Goal: Navigation & Orientation: Find specific page/section

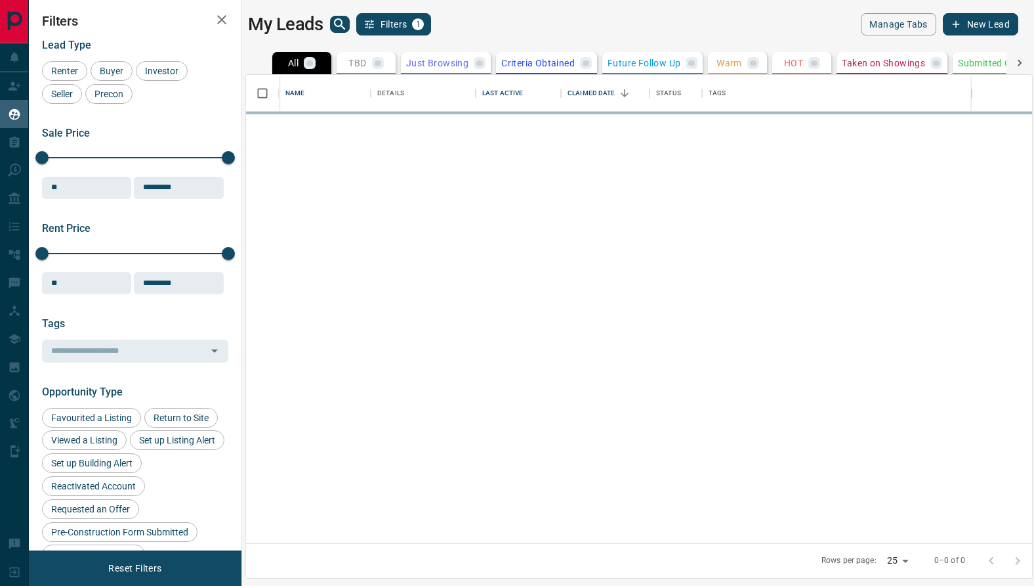
scroll to position [468, 786]
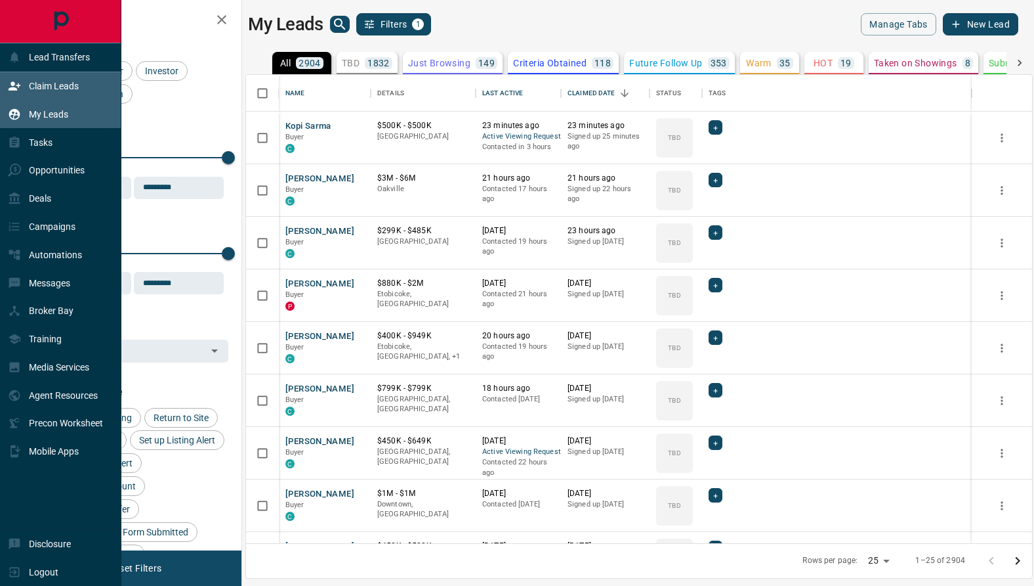
click at [19, 85] on icon at bounding box center [15, 85] width 12 height 9
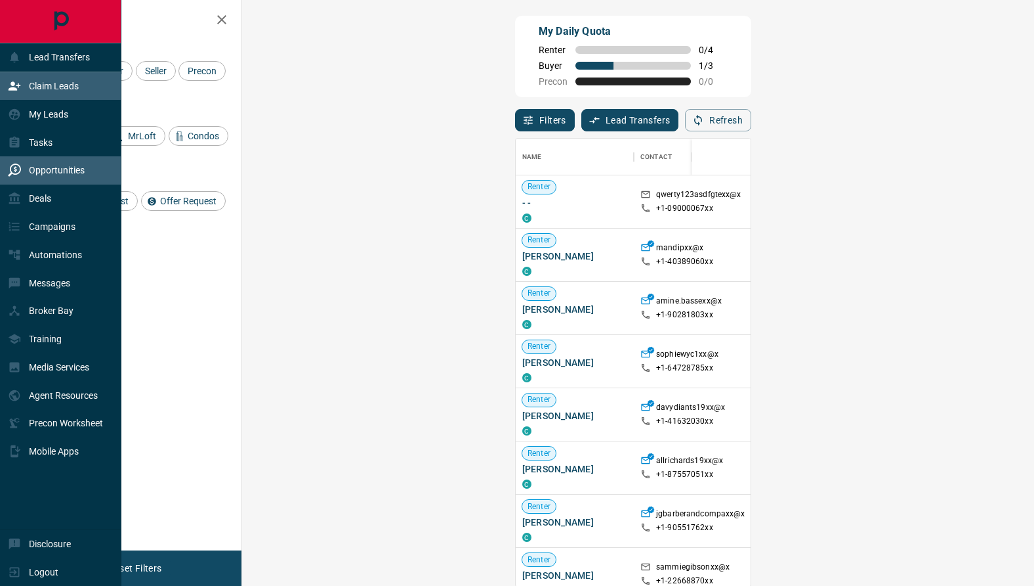
click at [41, 163] on div "Opportunities" at bounding box center [46, 171] width 77 height 22
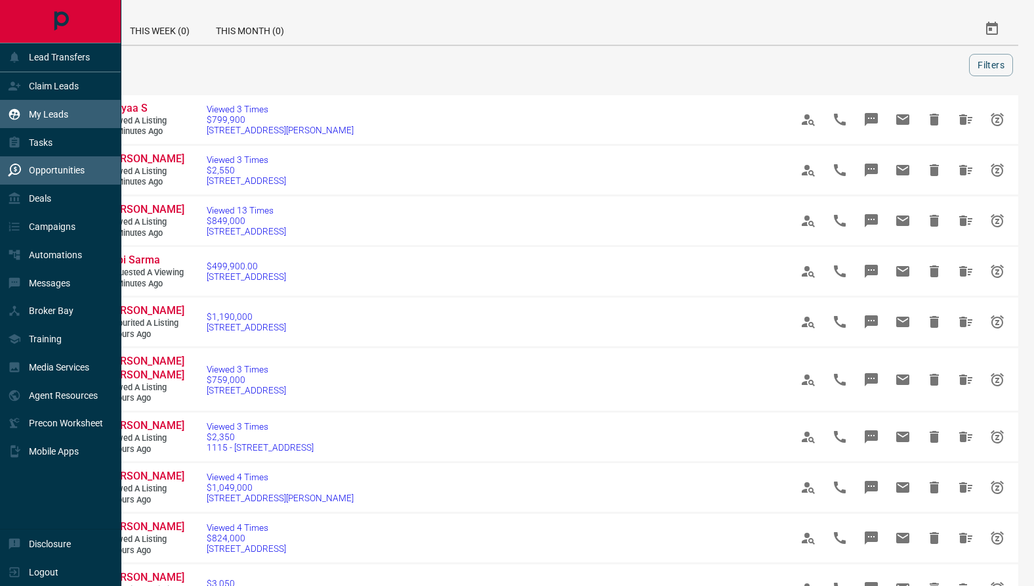
click at [29, 111] on p "My Leads" at bounding box center [48, 114] width 39 height 11
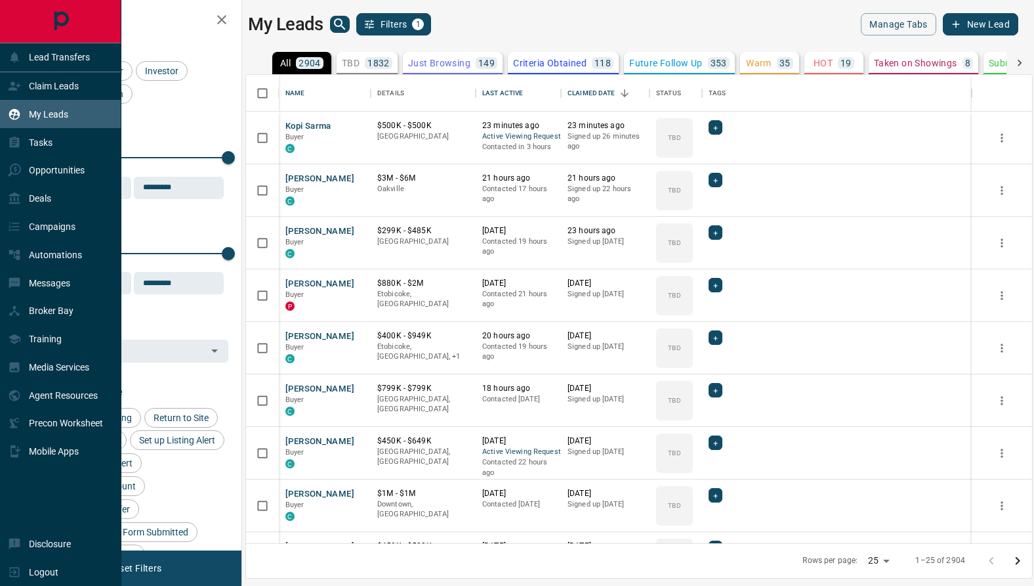
scroll to position [468, 786]
click at [36, 85] on p "Claim Leads" at bounding box center [54, 86] width 50 height 11
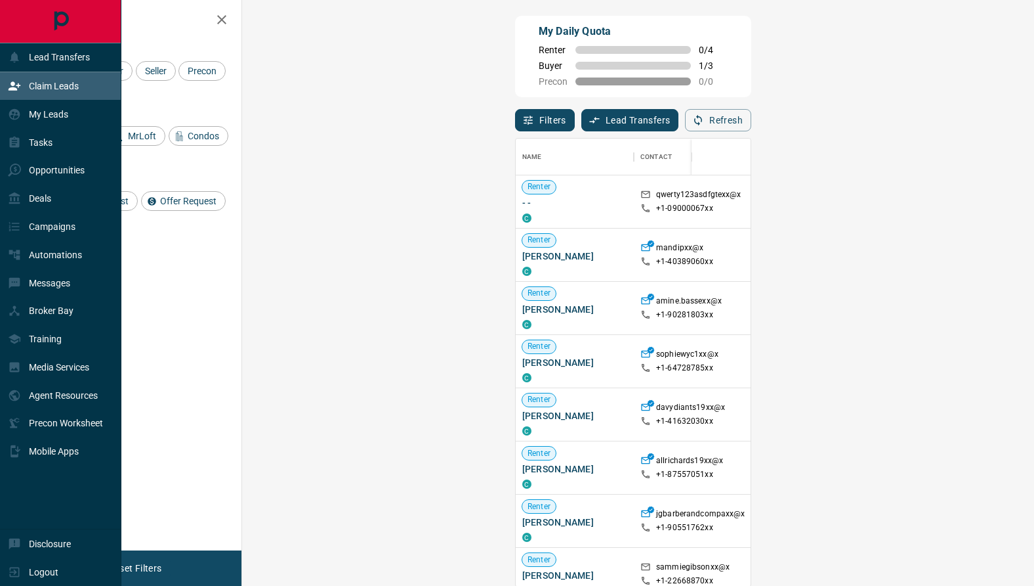
scroll to position [447, 764]
